Goal: Information Seeking & Learning: Find contact information

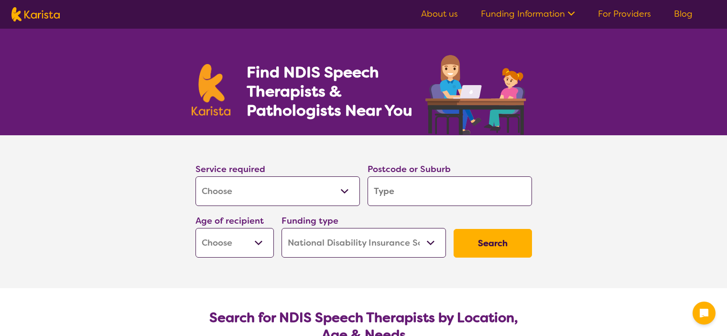
select select "[MEDICAL_DATA]"
select select "NDIS"
select select "[MEDICAL_DATA]"
select select "NDIS"
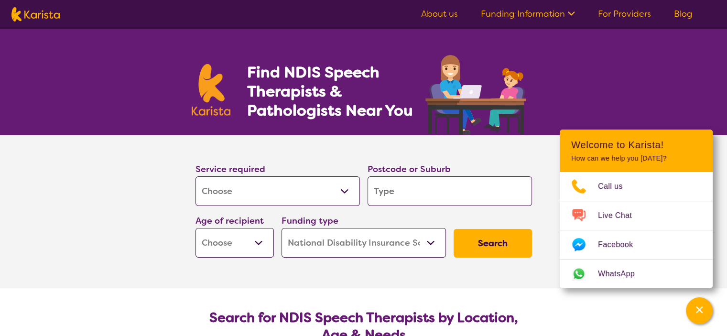
click at [177, 156] on section "Service required Allied Health Assistant Assessment ([MEDICAL_DATA] or [MEDICAL…" at bounding box center [363, 211] width 382 height 153
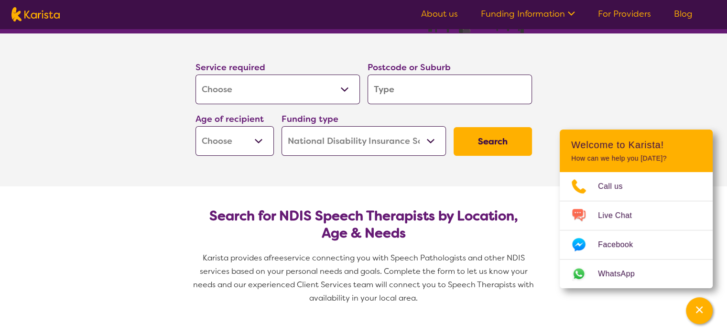
scroll to position [134, 0]
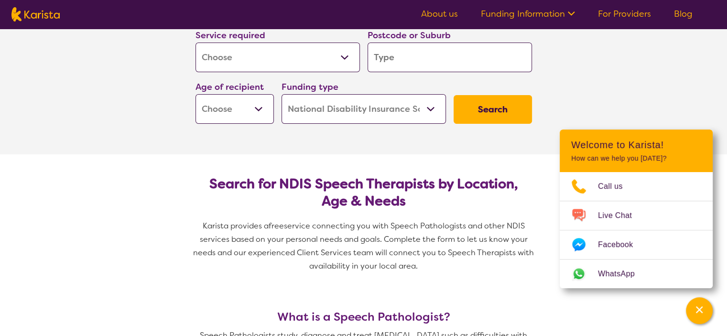
click at [412, 52] on input "search" at bounding box center [449, 58] width 164 height 30
type input "3752"
click at [484, 103] on button "Search" at bounding box center [492, 109] width 78 height 29
click at [243, 102] on select "Early Childhood - 0 to 9 Child - 10 to 11 Adolescent - 12 to 17 Adult - 18 to 6…" at bounding box center [234, 109] width 78 height 30
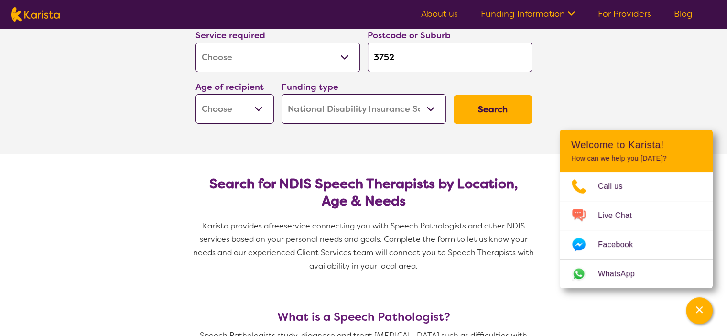
select select "EC"
click at [195, 94] on select "Early Childhood - 0 to 9 Child - 10 to 11 Adolescent - 12 to 17 Adult - 18 to 6…" at bounding box center [234, 109] width 78 height 30
select select "EC"
click at [469, 103] on button "Search" at bounding box center [492, 109] width 78 height 29
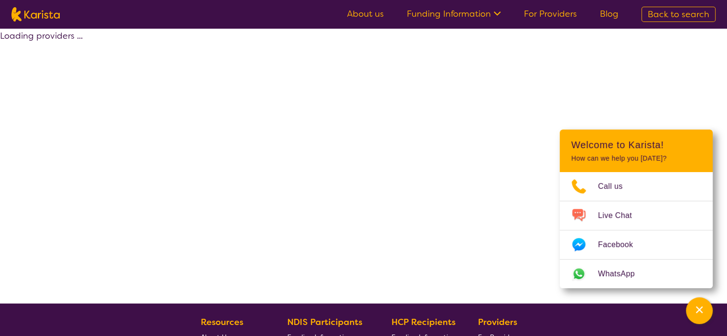
select select "by_score"
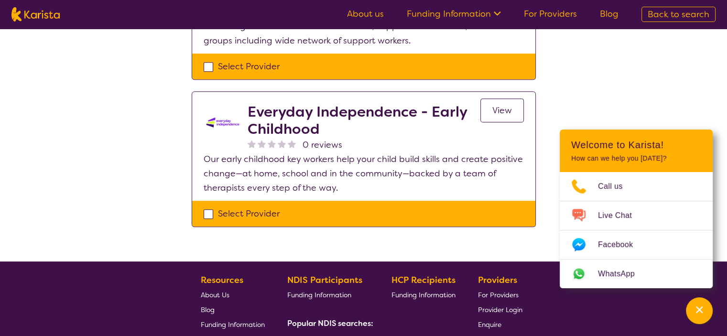
scroll to position [478, 0]
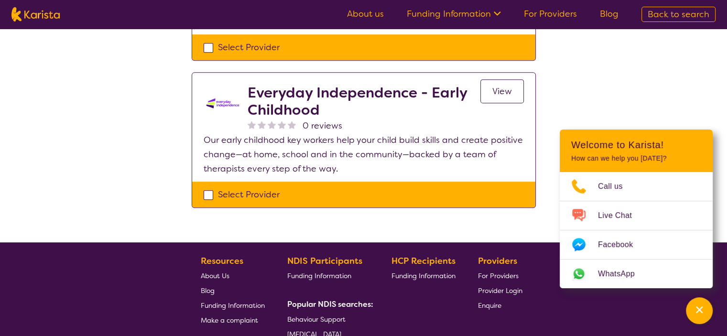
click at [506, 86] on span "View" at bounding box center [502, 91] width 20 height 11
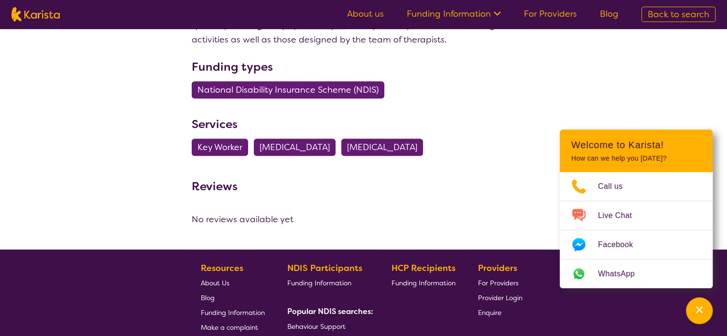
scroll to position [497, 0]
